Goal: Task Accomplishment & Management: Manage account settings

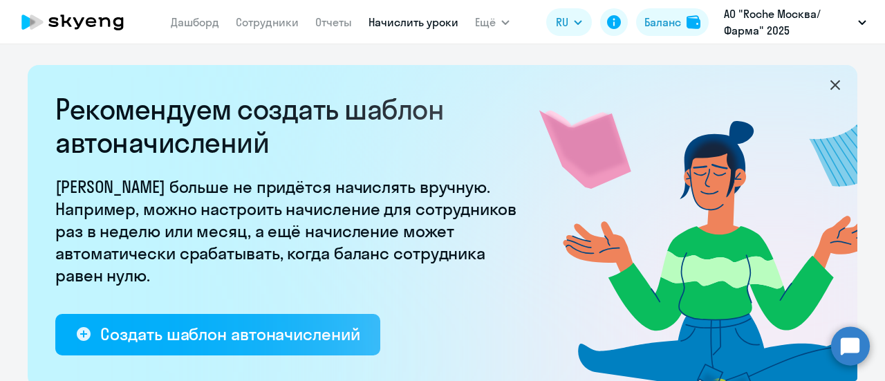
select select "10"
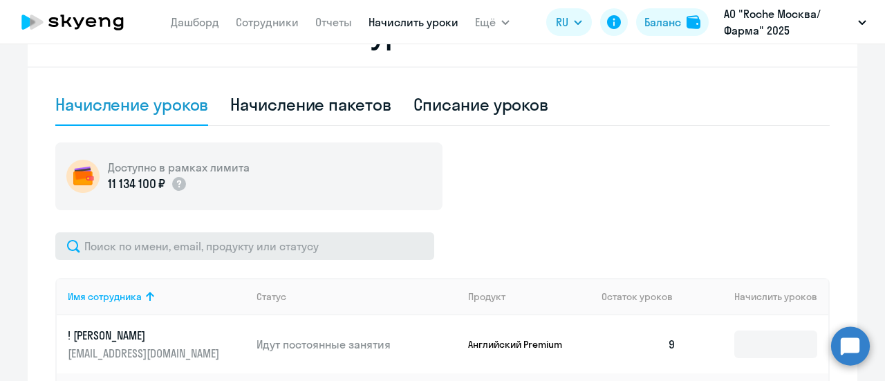
scroll to position [484, 0]
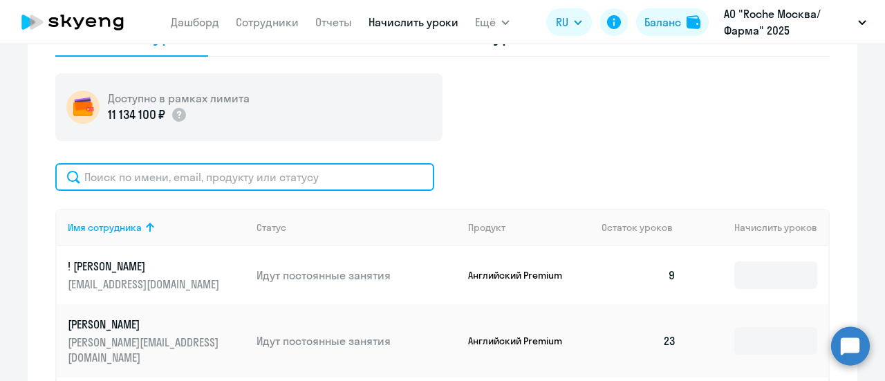
click at [205, 179] on input "text" at bounding box center [244, 177] width 379 height 28
paste input "[PERSON_NAME][EMAIL_ADDRESS][DOMAIN_NAME]"
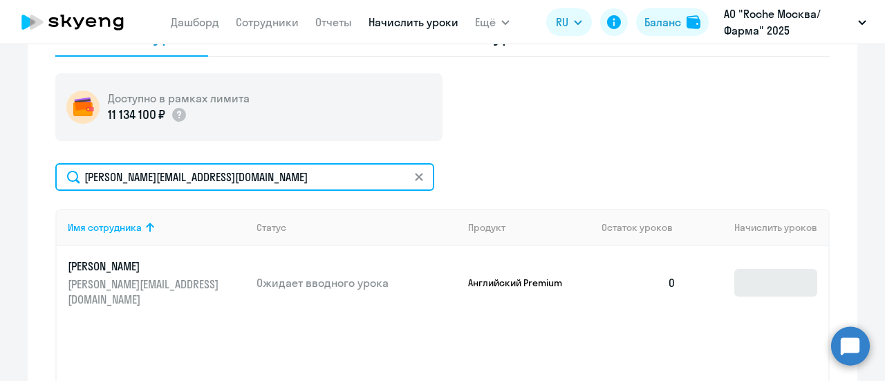
type input "[PERSON_NAME][EMAIL_ADDRESS][DOMAIN_NAME]"
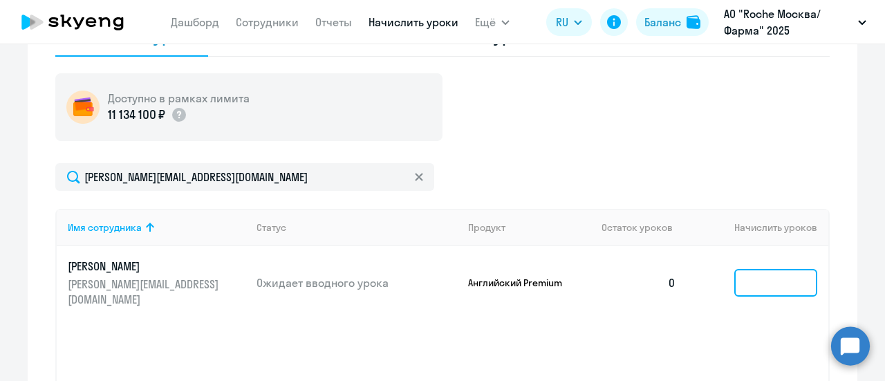
click at [751, 269] on input at bounding box center [775, 283] width 83 height 28
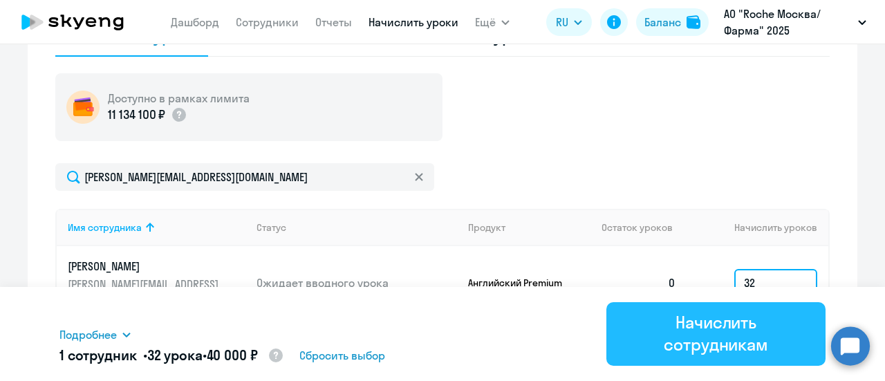
type input "32"
click at [742, 333] on div "Начислить сотрудникам" at bounding box center [716, 333] width 180 height 44
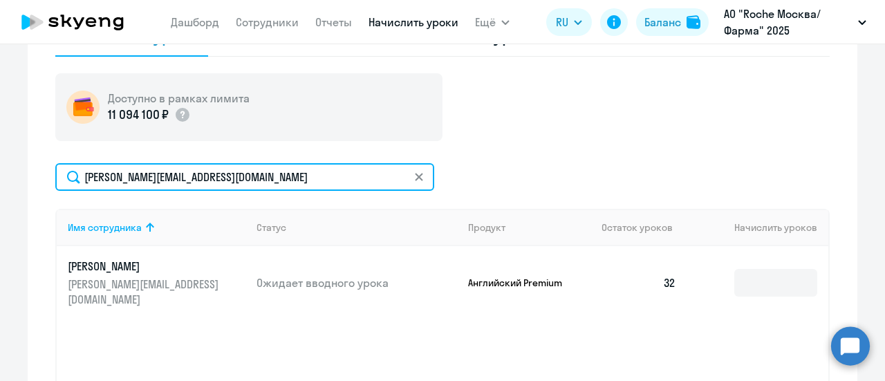
drag, startPoint x: 254, startPoint y: 174, endPoint x: 71, endPoint y: 171, distance: 183.2
click at [71, 171] on input "[PERSON_NAME][EMAIL_ADDRESS][DOMAIN_NAME]" at bounding box center [244, 177] width 379 height 28
paste input "[EMAIL_ADDRESS][DOMAIN_NAME]"
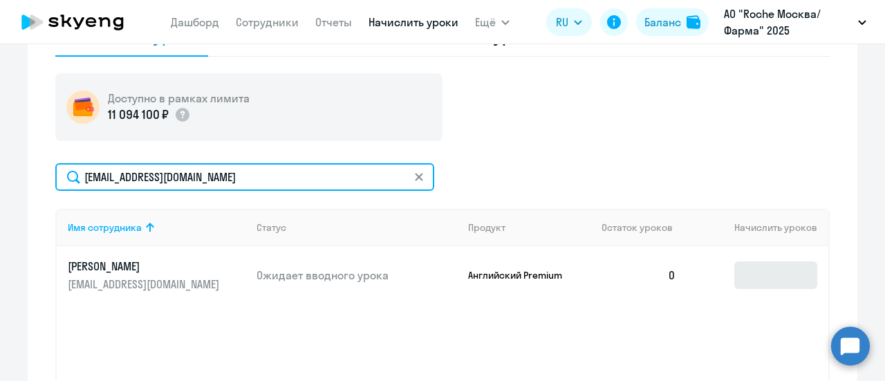
type input "[EMAIL_ADDRESS][DOMAIN_NAME]"
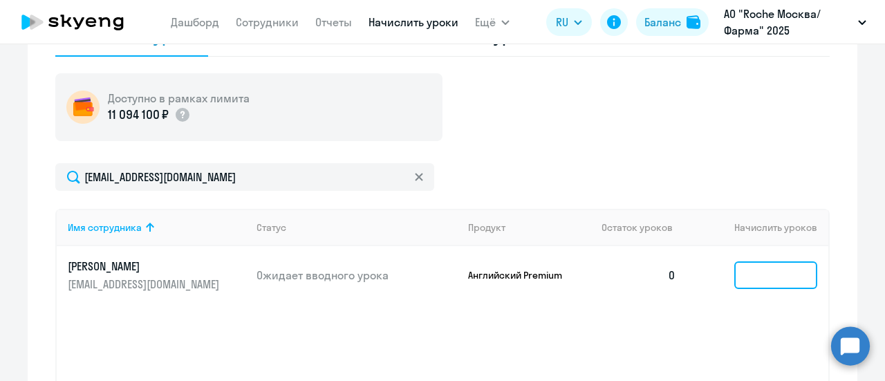
click at [790, 276] on input at bounding box center [775, 275] width 83 height 28
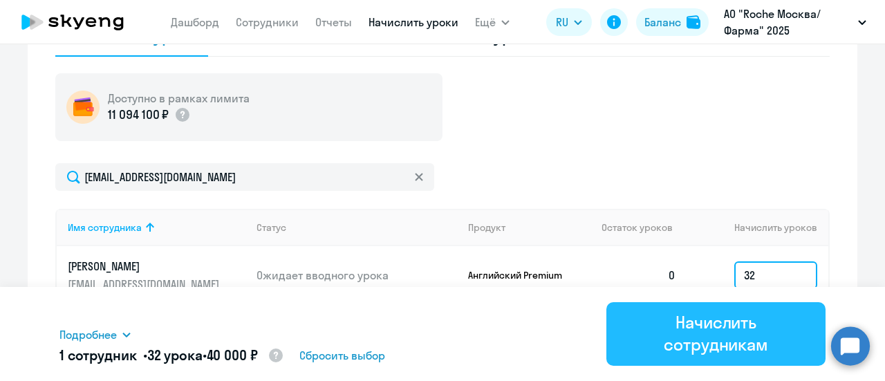
type input "32"
click at [780, 333] on div "Начислить сотрудникам" at bounding box center [716, 333] width 180 height 44
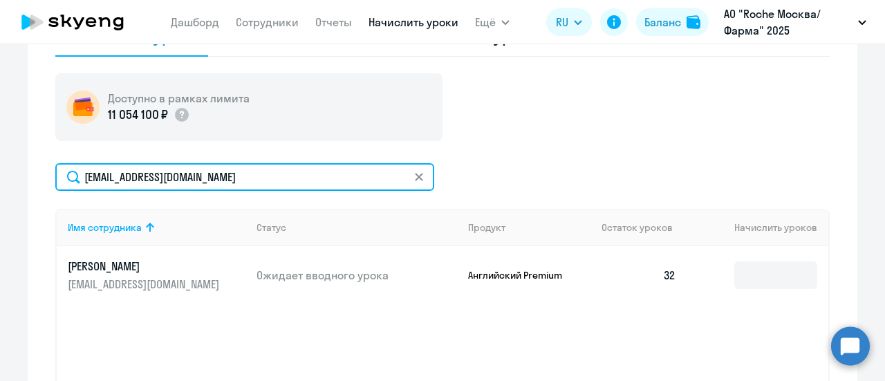
drag, startPoint x: 262, startPoint y: 174, endPoint x: 61, endPoint y: 176, distance: 201.1
click at [61, 176] on input "[EMAIL_ADDRESS][DOMAIN_NAME]" at bounding box center [244, 177] width 379 height 28
paste input "[PERSON_NAME].pankrat"
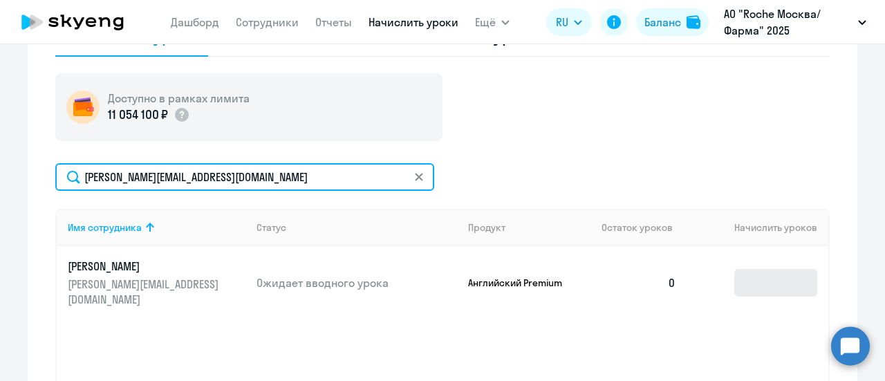
type input "[PERSON_NAME][EMAIL_ADDRESS][DOMAIN_NAME]"
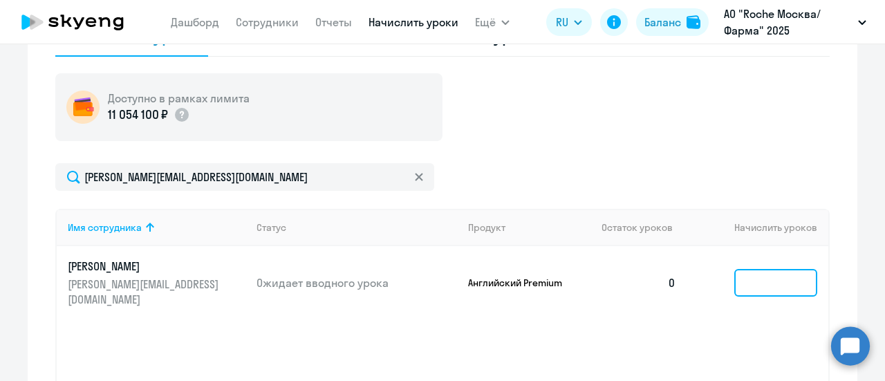
click at [769, 282] on input at bounding box center [775, 283] width 83 height 28
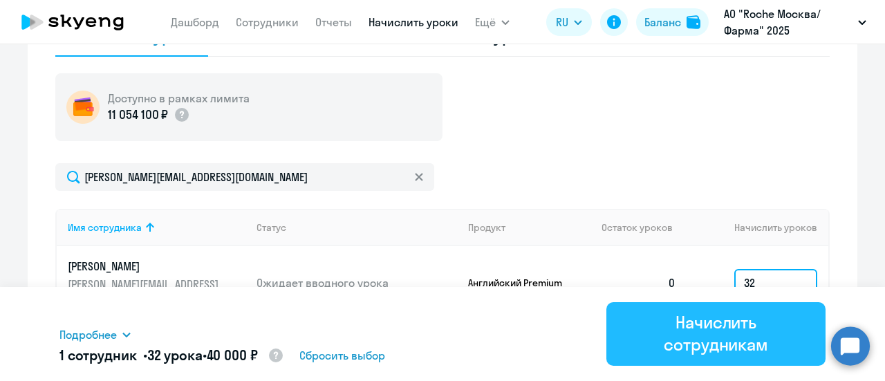
type input "32"
click at [736, 330] on div "Начислить сотрудникам" at bounding box center [716, 333] width 180 height 44
